Goal: Task Accomplishment & Management: Use online tool/utility

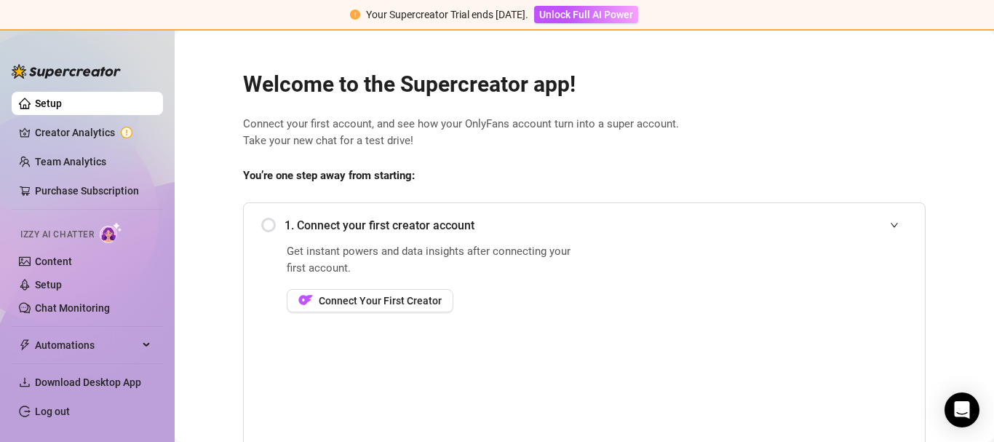
scroll to position [260, 0]
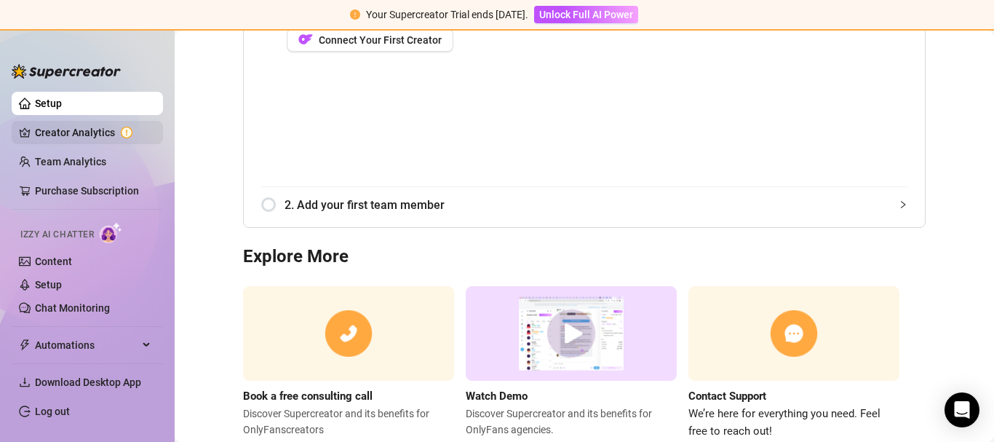
click at [95, 123] on link "Creator Analytics" at bounding box center [93, 132] width 116 height 23
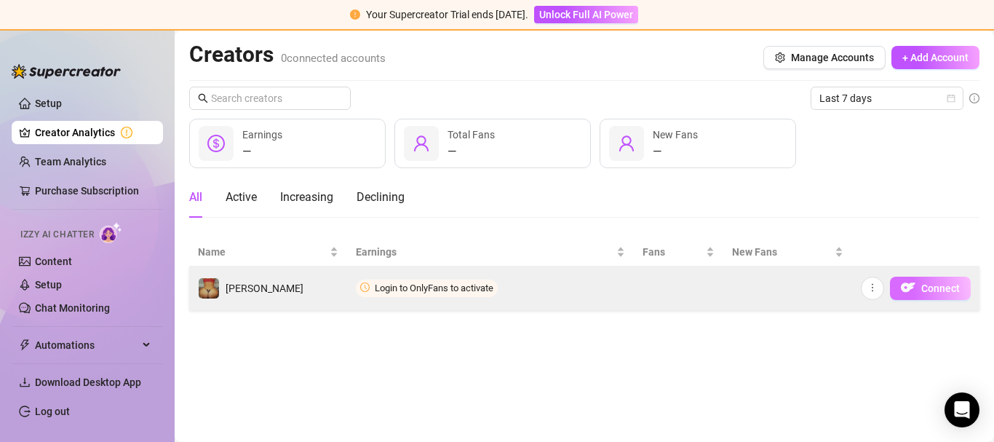
click at [925, 287] on span "Connect" at bounding box center [940, 288] width 39 height 12
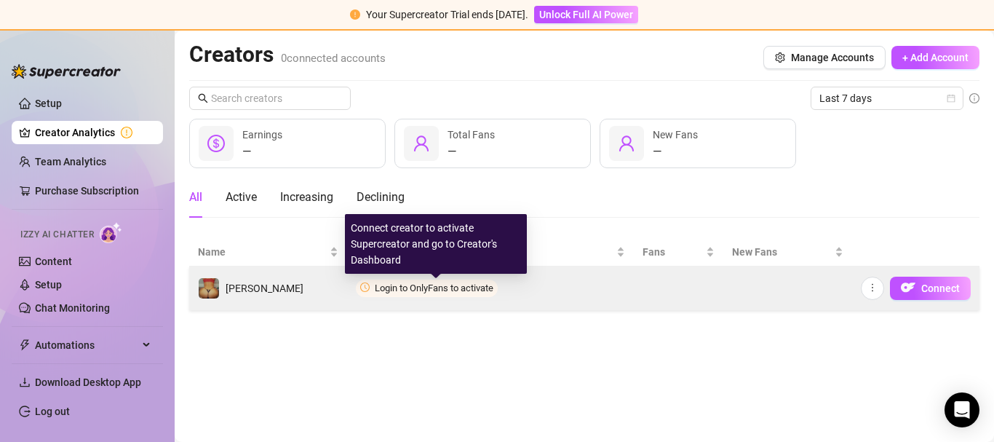
click at [423, 289] on span "Login to OnlyFans to activate" at bounding box center [434, 287] width 119 height 11
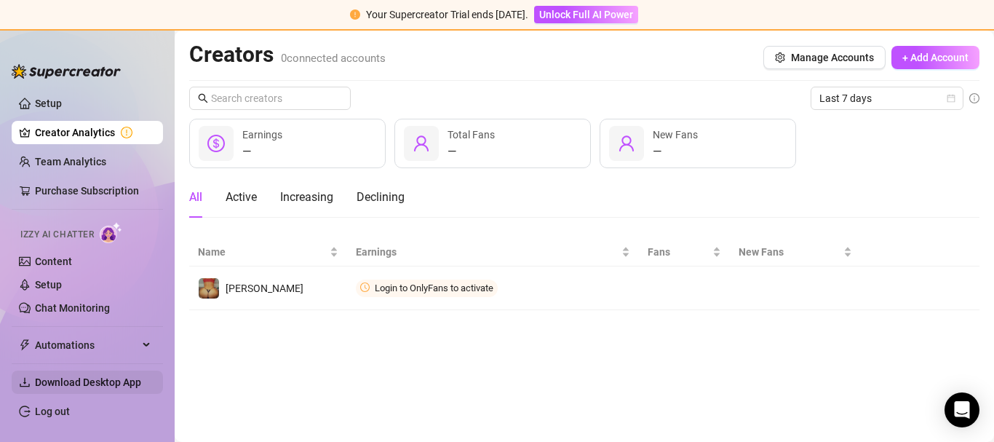
click at [91, 390] on span "Download Desktop App" at bounding box center [93, 381] width 116 height 23
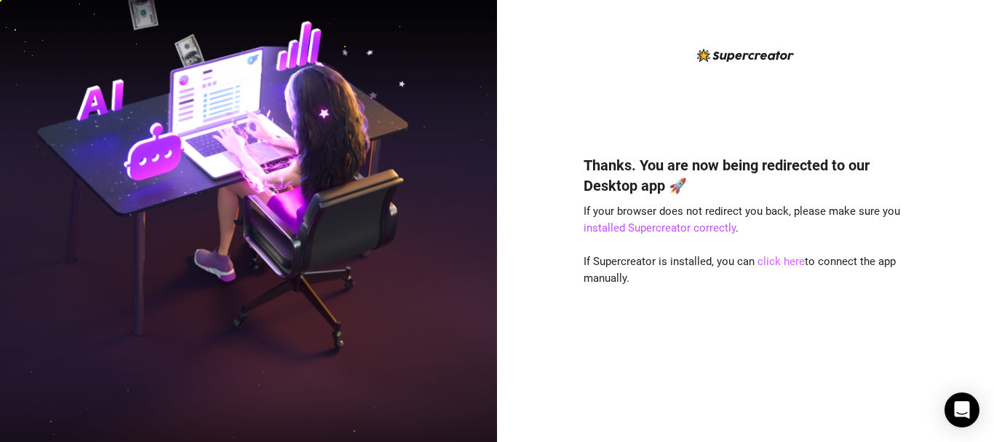
click at [773, 265] on link "click here" at bounding box center [780, 261] width 47 height 13
click at [614, 225] on link "installed Supercreator correctly" at bounding box center [660, 227] width 152 height 13
